Goal: Check status: Check status

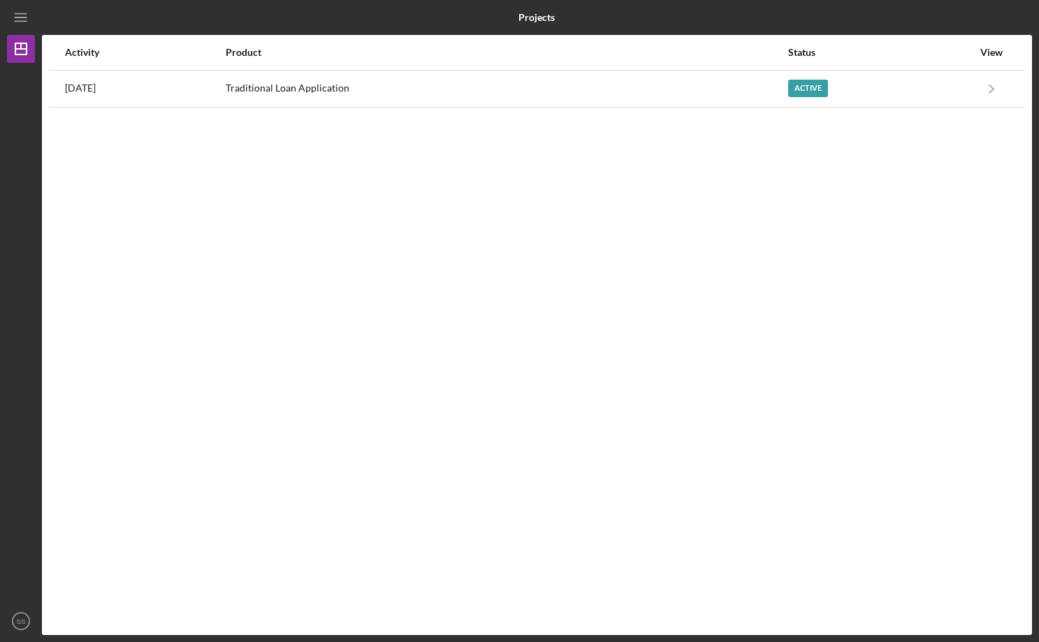
click at [993, 87] on icon "Icon/Navigate" at bounding box center [991, 88] width 31 height 31
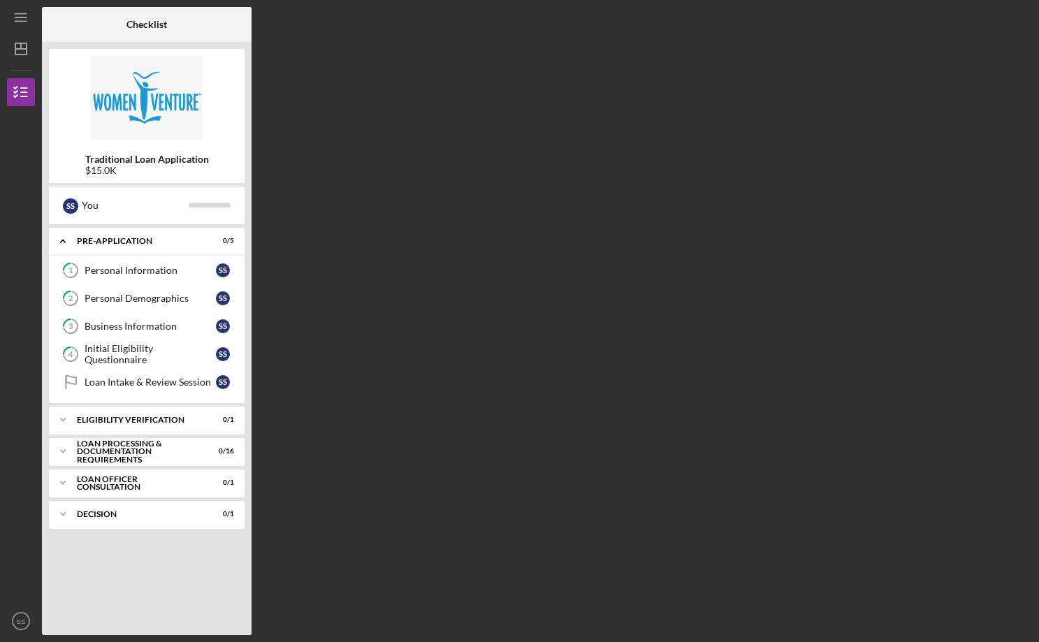
click at [22, 49] on line "button" at bounding box center [20, 49] width 11 height 0
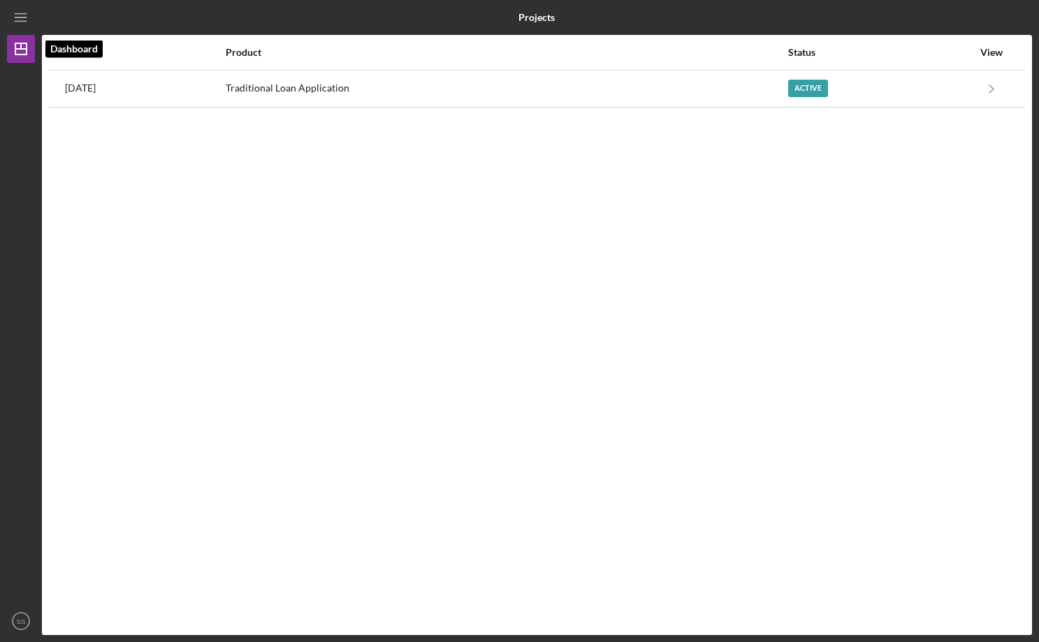
click at [18, 26] on icon "Icon/Menu" at bounding box center [21, 17] width 31 height 31
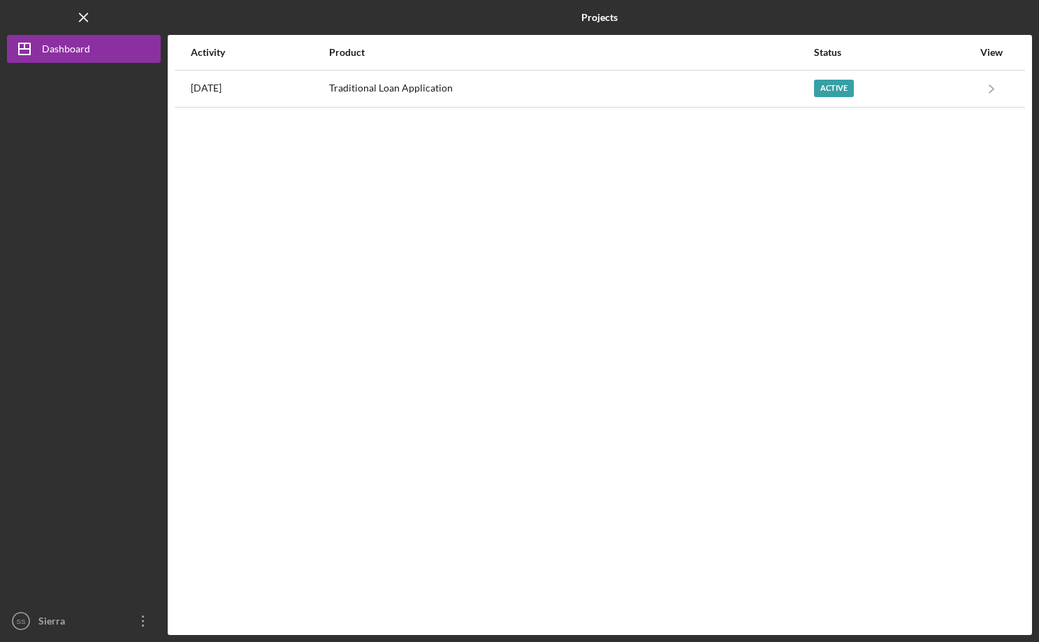
click at [394, 95] on div "Traditional Loan Application" at bounding box center [571, 88] width 484 height 35
